Goal: Check status

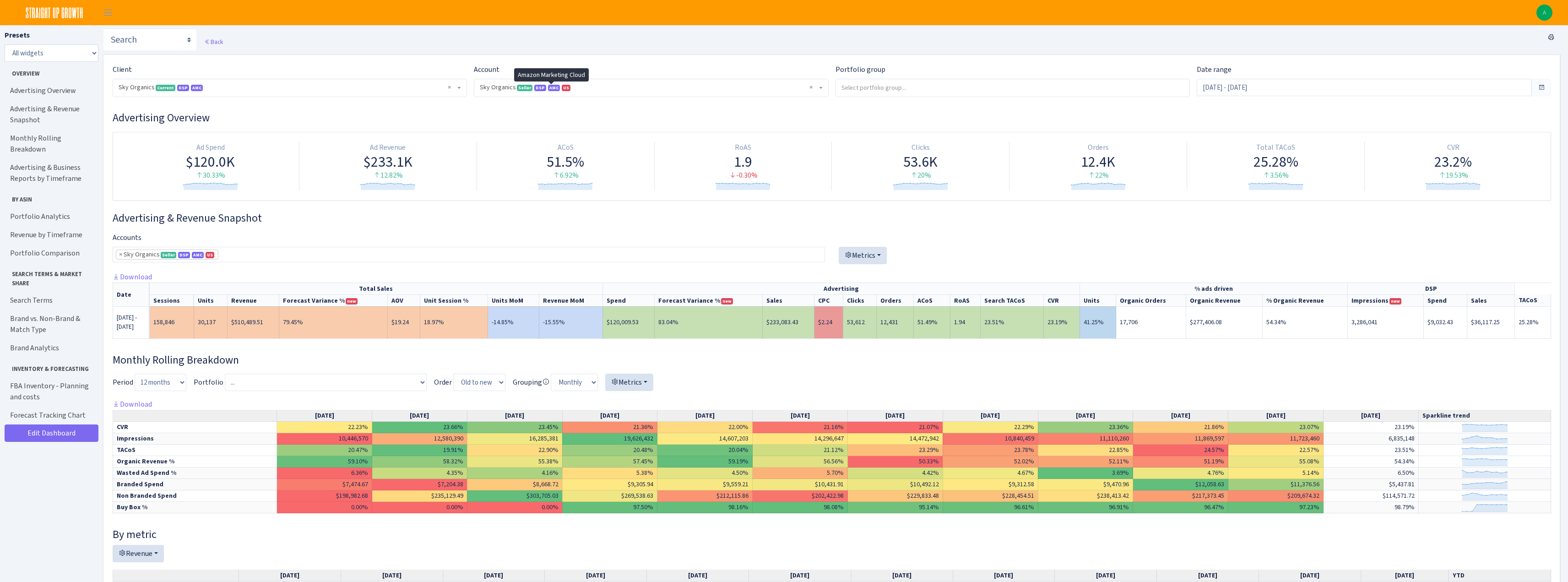
select select "[CREDIT_CARD_NUMBER]"
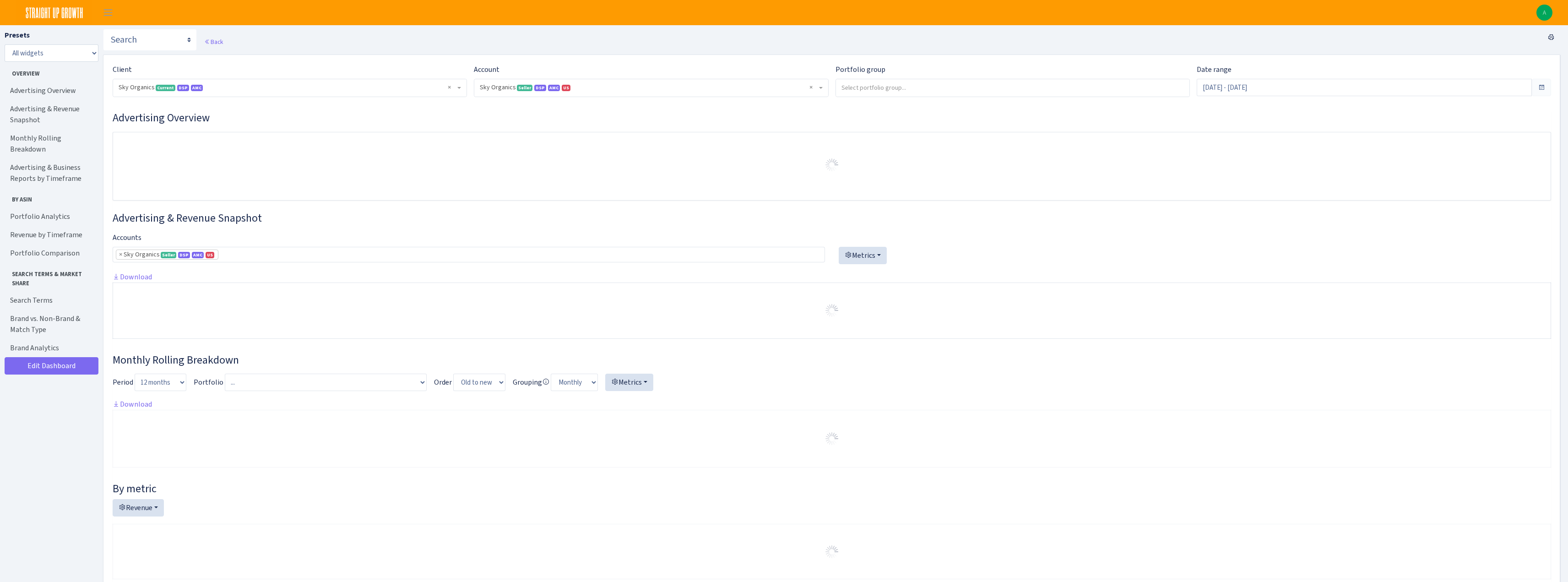
select select "[CREDIT_CARD_NUMBER]"
click at [1227, 94] on input "Aug 1, 2025 - Aug 17, 2025" at bounding box center [1364, 87] width 335 height 18
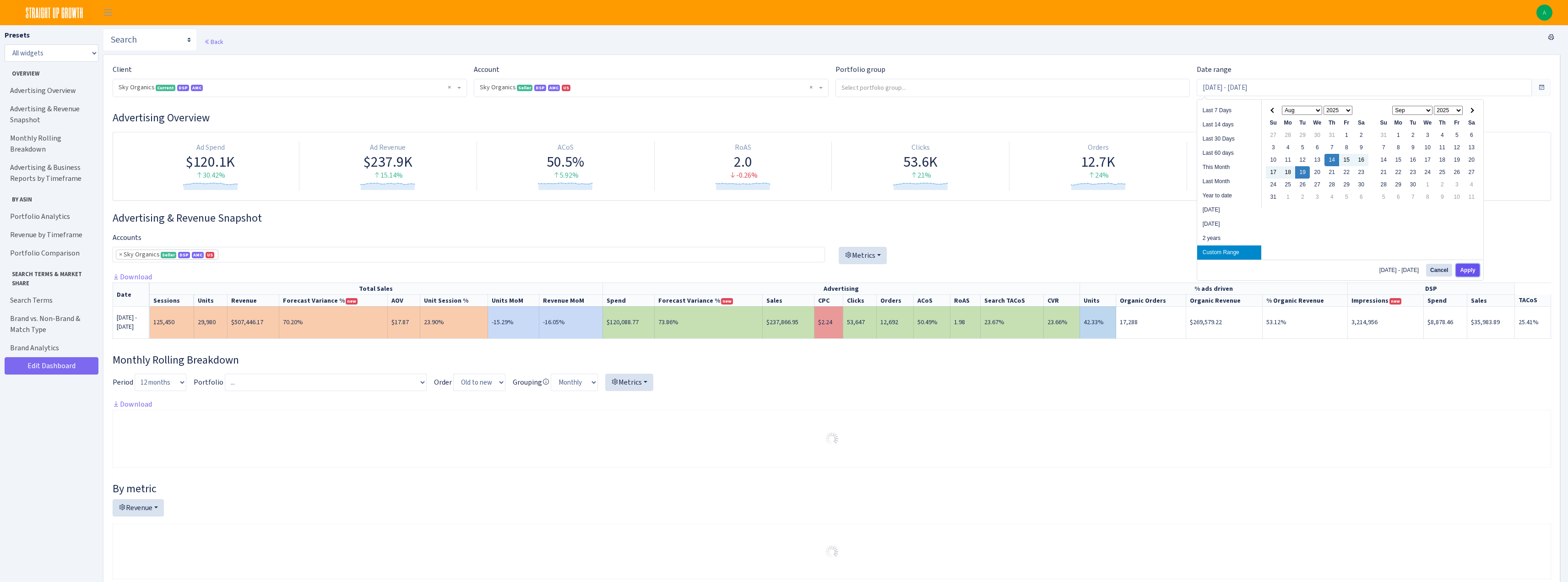
click at [1466, 269] on button "Apply" at bounding box center [1468, 270] width 23 height 13
type input "Aug 14, 2025 - Aug 19, 2025"
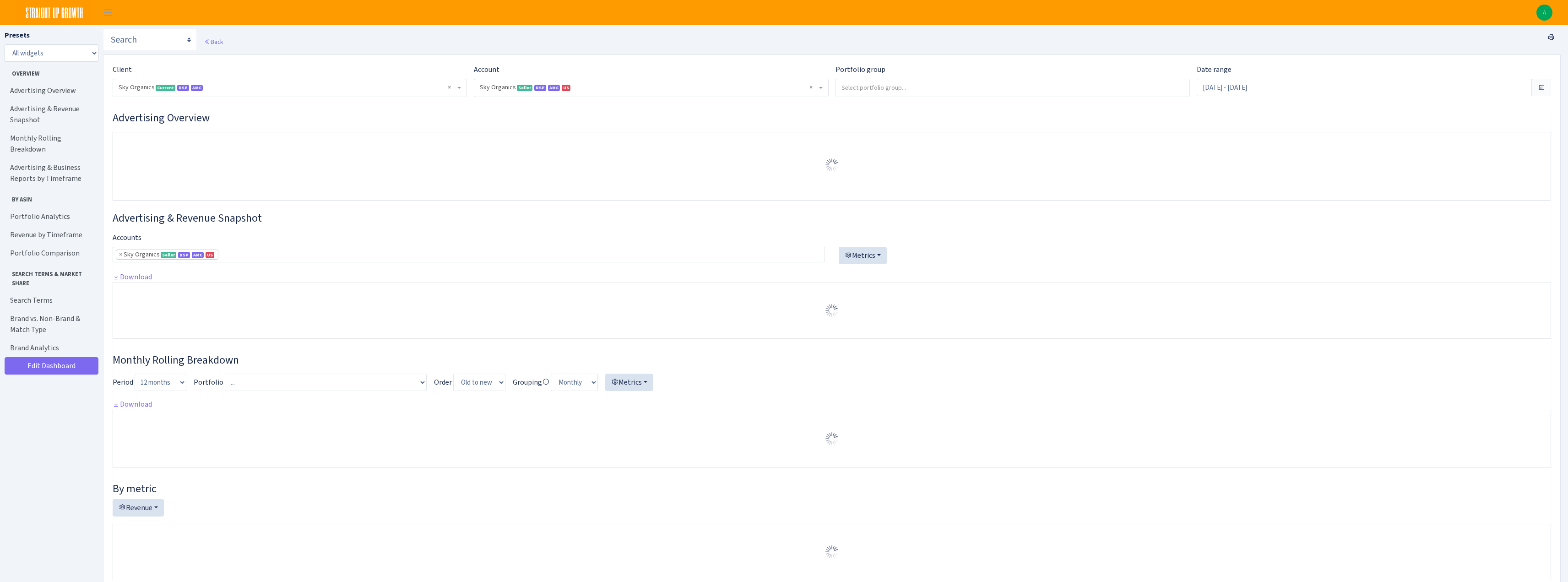
select select "[CREDIT_CARD_NUMBER]"
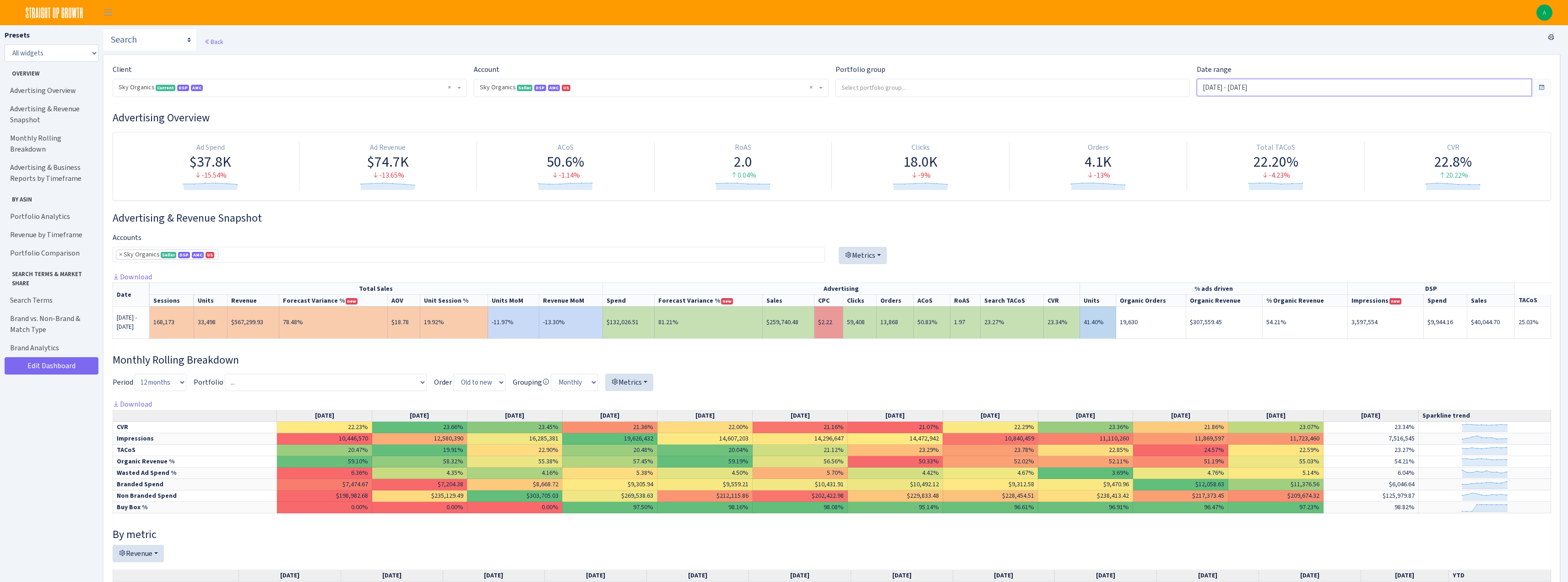
click at [1220, 88] on input "Aug 14, 2025 - Aug 19, 2025" at bounding box center [1364, 87] width 335 height 18
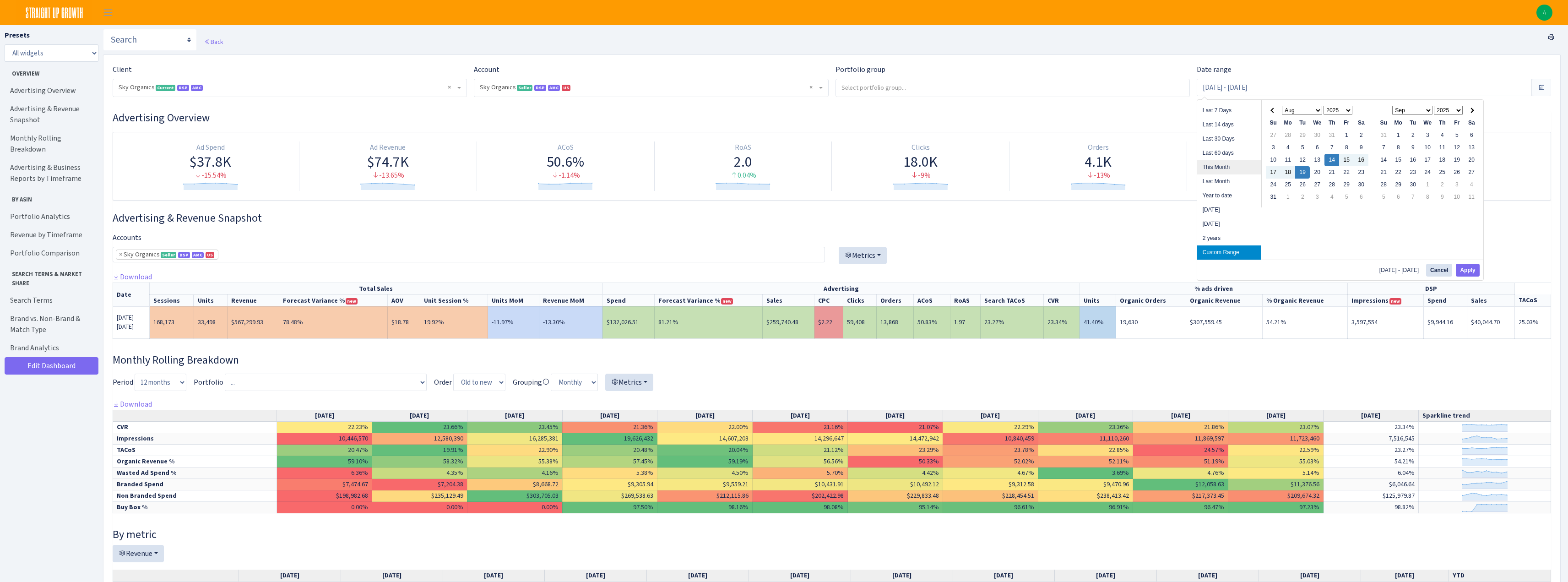
click at [1213, 172] on li "This Month" at bounding box center [1229, 167] width 64 height 14
type input "[DATE] - [DATE]"
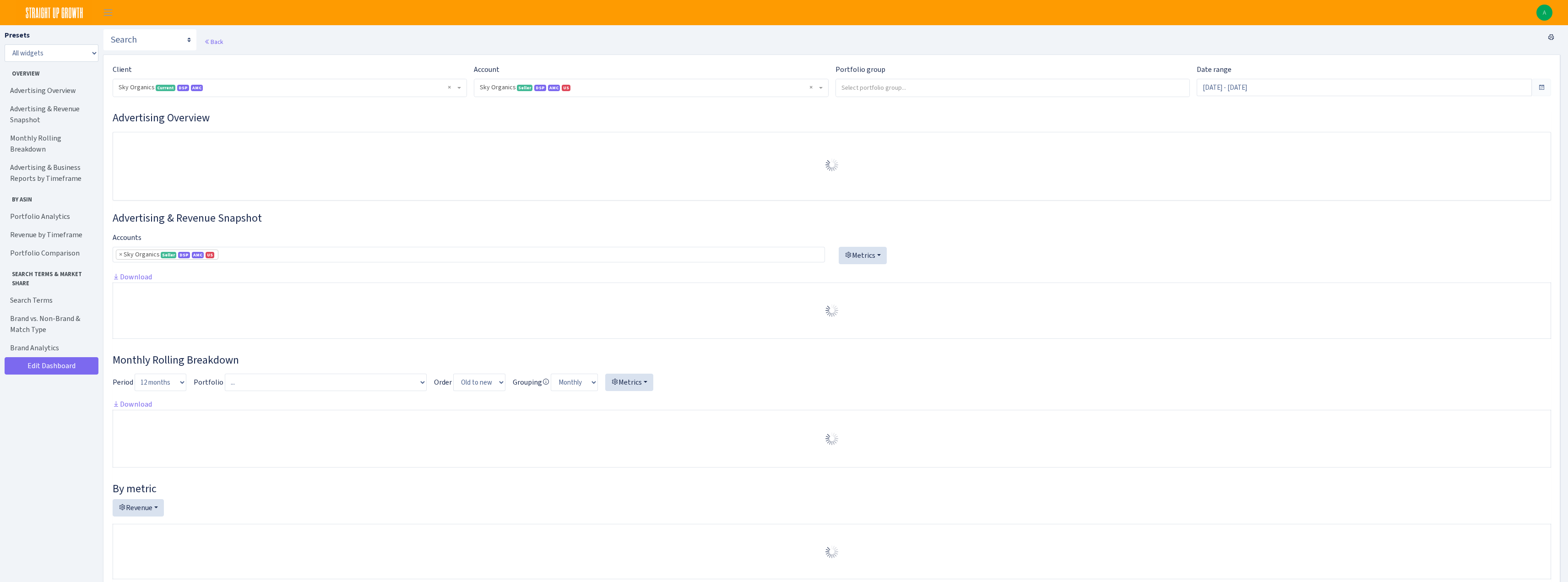
select select "[CREDIT_CARD_NUMBER]"
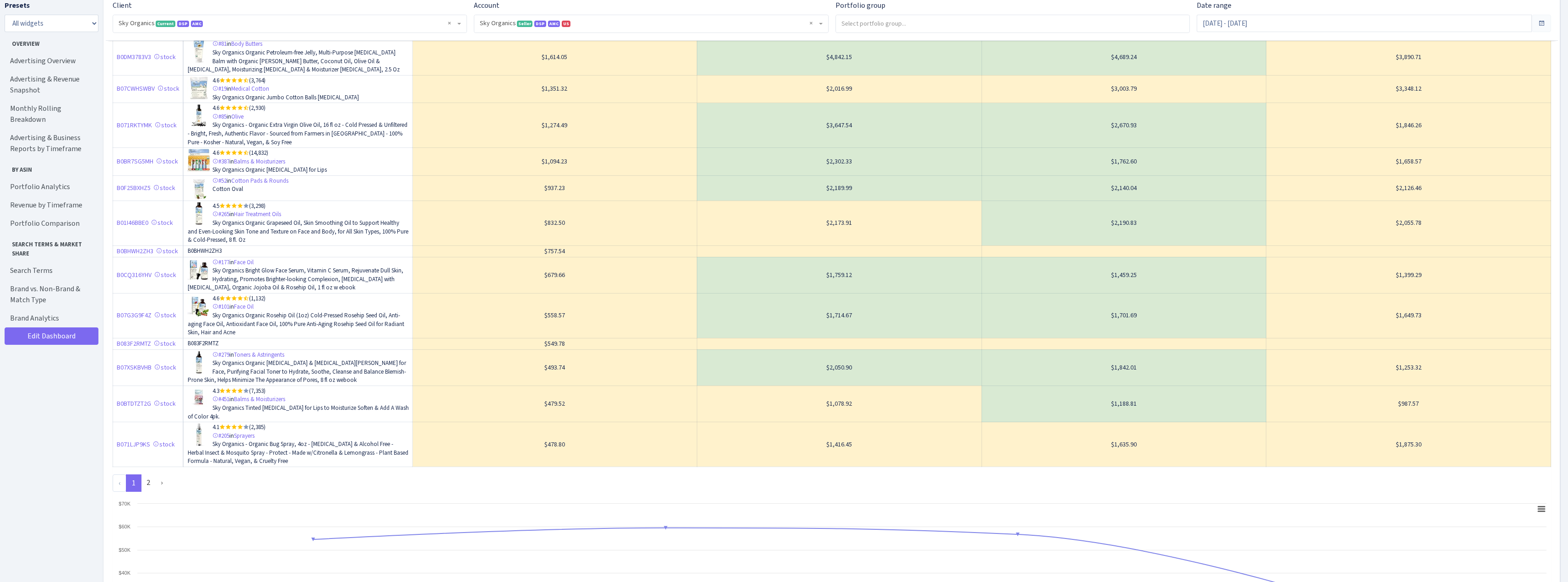
scroll to position [2931, 0]
